Goal: Check status: Check status

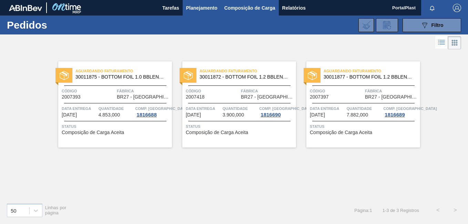
click at [243, 7] on span "Composição de Carga" at bounding box center [249, 8] width 51 height 8
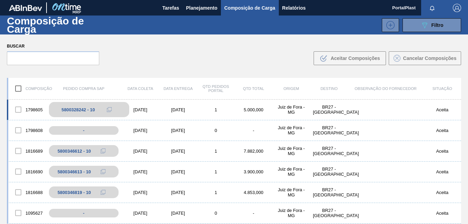
click at [75, 112] on div "5800328242 - 10" at bounding box center [78, 109] width 33 height 5
click at [108, 108] on icon at bounding box center [109, 109] width 5 height 5
click at [80, 108] on div "5800328242 - 10" at bounding box center [78, 109] width 33 height 5
drag, startPoint x: 104, startPoint y: 110, endPoint x: 66, endPoint y: 111, distance: 38.2
click at [103, 110] on button at bounding box center [109, 109] width 14 height 8
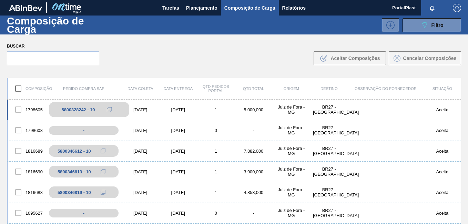
click at [74, 107] on div "5800328242 - 10" at bounding box center [78, 109] width 33 height 5
drag, startPoint x: 76, startPoint y: 109, endPoint x: 56, endPoint y: 101, distance: 20.7
click at [56, 101] on div "1798605 5800328242 - 10 [DATE] [DATE] 1 5.000,000 Juiz de Fora - MG BR27 - [GEO…" at bounding box center [234, 109] width 454 height 21
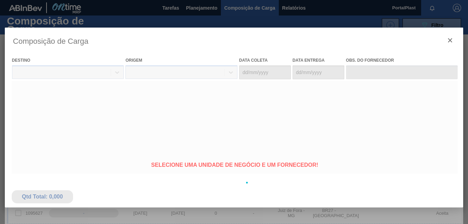
type coleta "[DATE]"
type entrega "[DATE]"
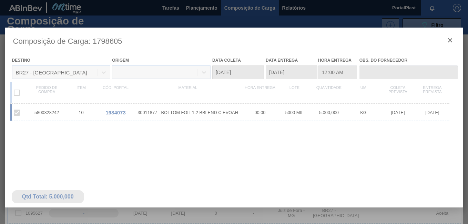
click at [116, 111] on div at bounding box center [234, 183] width 458 height 310
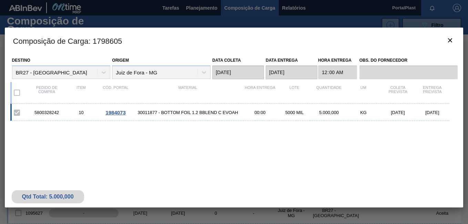
drag, startPoint x: 192, startPoint y: 115, endPoint x: 179, endPoint y: 115, distance: 12.7
click at [190, 115] on span "30011877 - BOTTOM FOIL 1.2 BBLEND C EVOAH" at bounding box center [188, 112] width 110 height 5
click at [155, 110] on span "30011877 - BOTTOM FOIL 1.2 BBLEND C EVOAH" at bounding box center [188, 112] width 110 height 5
drag, startPoint x: 155, startPoint y: 110, endPoint x: 114, endPoint y: 114, distance: 41.9
click at [114, 114] on span "1984073" at bounding box center [115, 112] width 20 height 6
